Goal: Navigation & Orientation: Find specific page/section

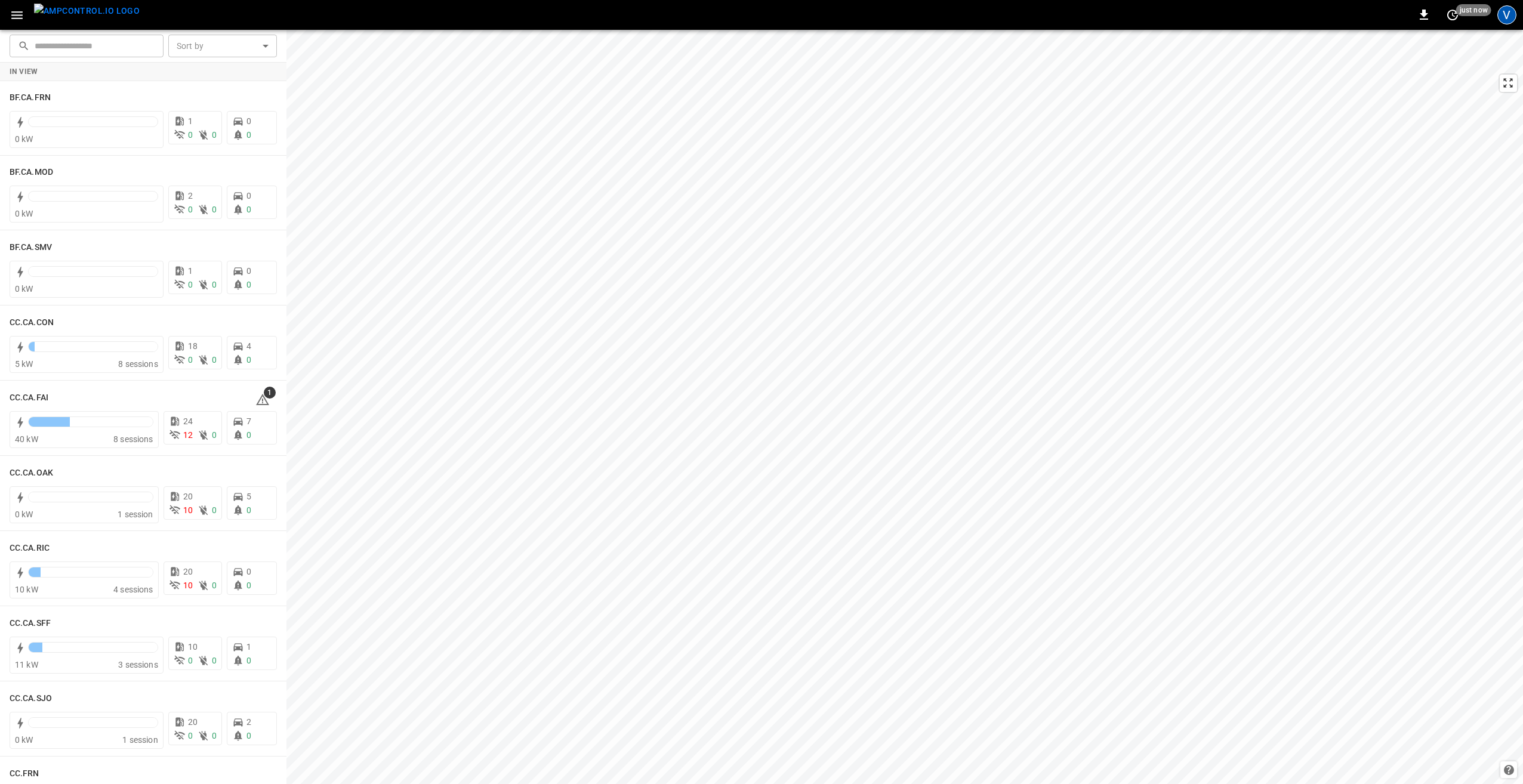
click at [1508, 22] on div "V" at bounding box center [1506, 14] width 19 height 19
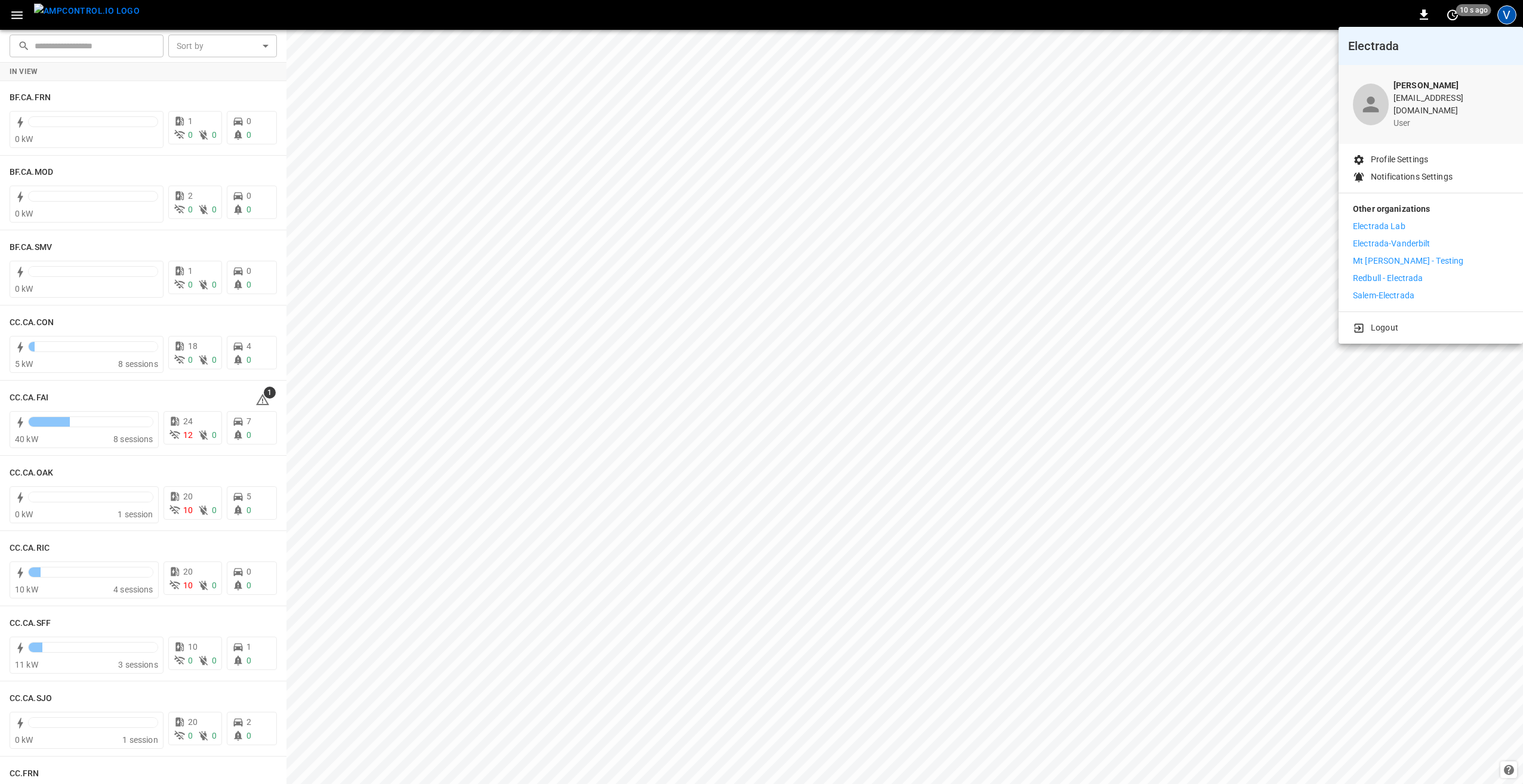
click at [1377, 255] on p "Mt [PERSON_NAME] - Testing" at bounding box center [1408, 261] width 110 height 13
